Goal: Task Accomplishment & Management: Manage account settings

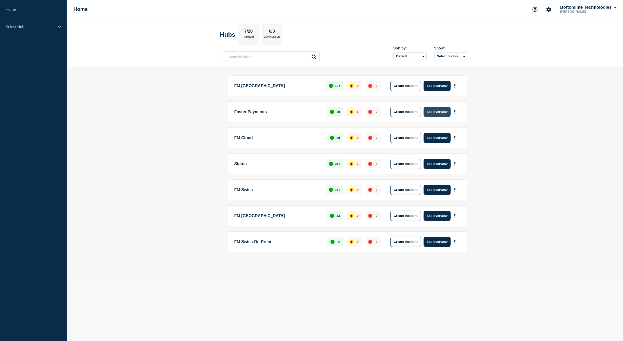
click at [438, 114] on button "See overview" at bounding box center [436, 112] width 27 height 10
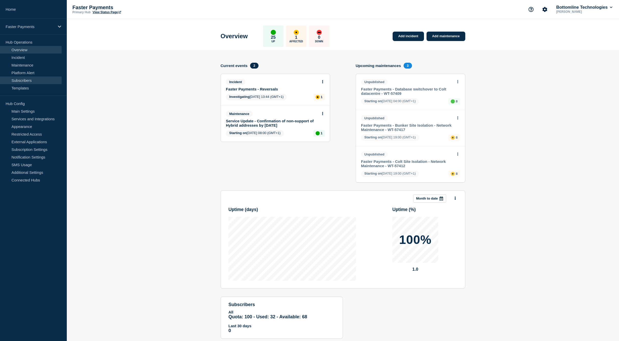
click at [32, 81] on link "Subscribers" at bounding box center [31, 80] width 62 height 8
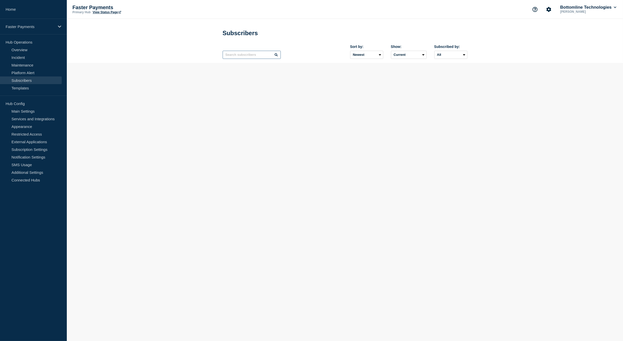
click at [241, 54] on input "text" at bounding box center [251, 55] width 58 height 8
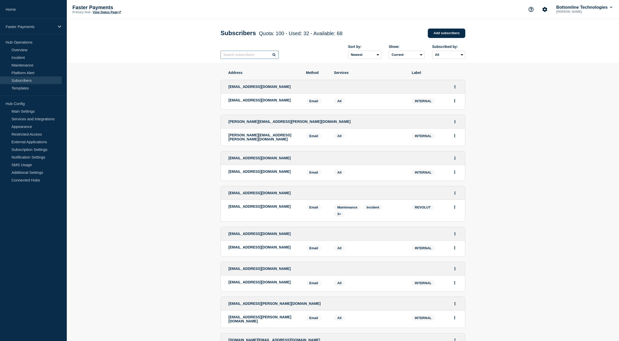
click at [241, 57] on input "text" at bounding box center [249, 55] width 58 height 8
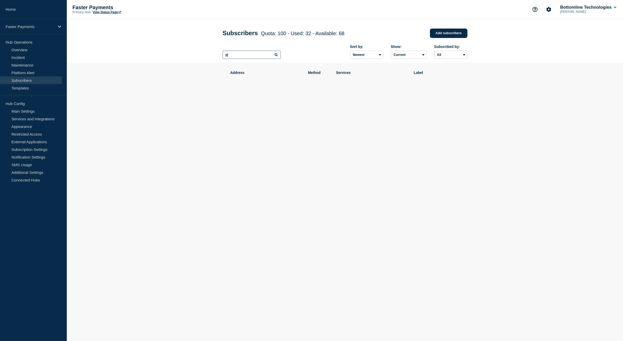
click at [248, 57] on input "yj" at bounding box center [251, 55] width 58 height 8
type input "y"
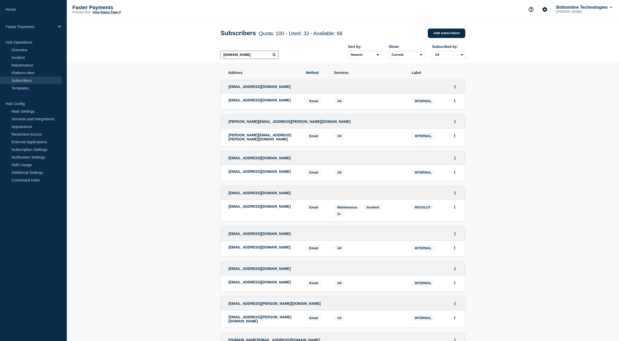
type input "[DOMAIN_NAME]"
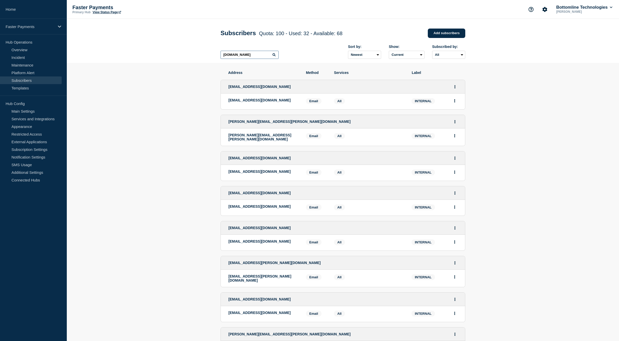
click at [236, 54] on input "[DOMAIN_NAME]" at bounding box center [249, 55] width 58 height 8
click at [453, 32] on link "Add subscribers" at bounding box center [446, 33] width 37 height 9
drag, startPoint x: 504, startPoint y: 89, endPoint x: 443, endPoint y: 23, distance: 90.0
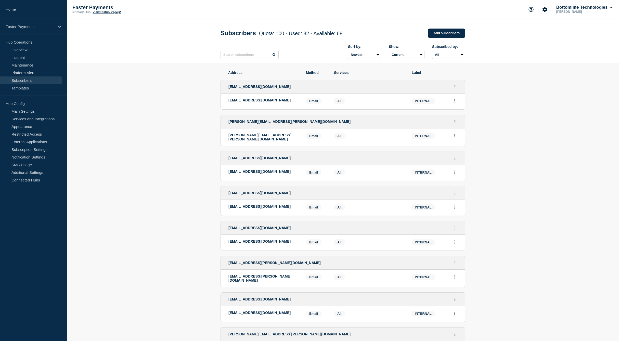
click at [504, 88] on section "Address Method Services Label [EMAIL_ADDRESS][DOMAIN_NAME] [EMAIL_ADDRESS][DOMA…" at bounding box center [343, 293] width 552 height 461
click at [444, 32] on link "Add subscribers" at bounding box center [446, 33] width 37 height 9
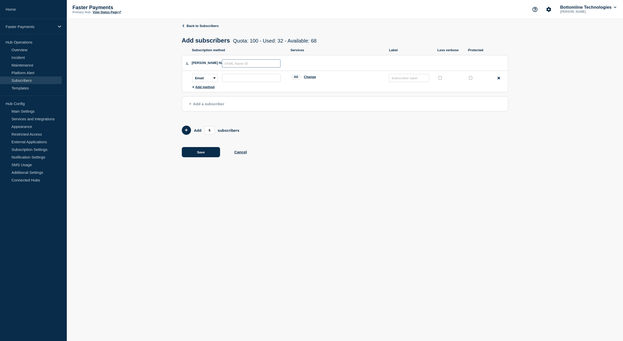
click at [230, 65] on input "text" at bounding box center [251, 63] width 59 height 8
click at [227, 79] on input "subscription-address" at bounding box center [251, 78] width 59 height 8
paste input "[PERSON_NAME], [PERSON_NAME] <[EMAIL_ADDRESS][DOMAIN_NAME]>"
type input "[EMAIL_ADDRESS][DOMAIN_NAME]"
click at [410, 81] on input "text" at bounding box center [409, 78] width 40 height 8
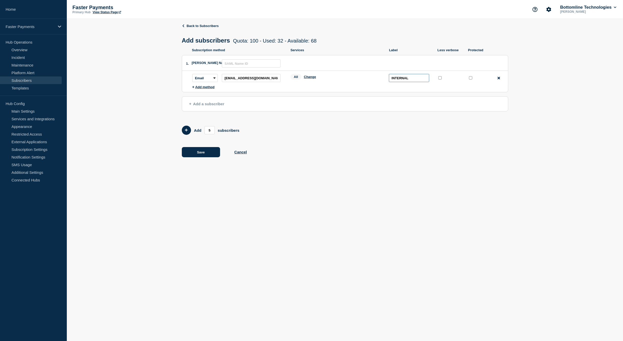
type input "INTERNAL"
click at [277, 197] on body "Home Faster Payments Hub Operations Overview Incident Maintenance Platform Aler…" at bounding box center [311, 170] width 623 height 341
click at [205, 152] on button "Save" at bounding box center [201, 152] width 38 height 10
